Goal: Find specific page/section: Find specific page/section

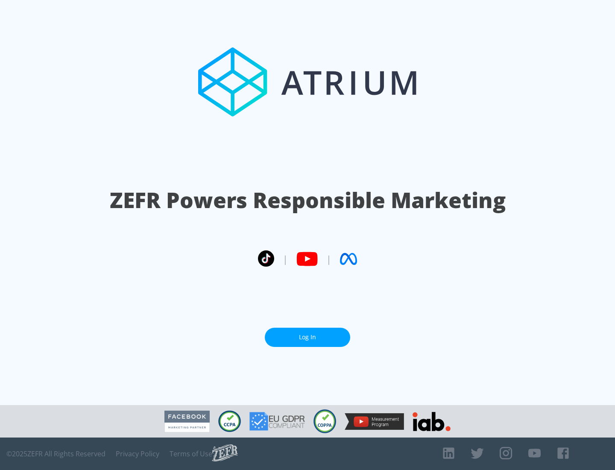
click at [307, 337] on link "Log In" at bounding box center [307, 337] width 85 height 19
